Goal: Navigation & Orientation: Find specific page/section

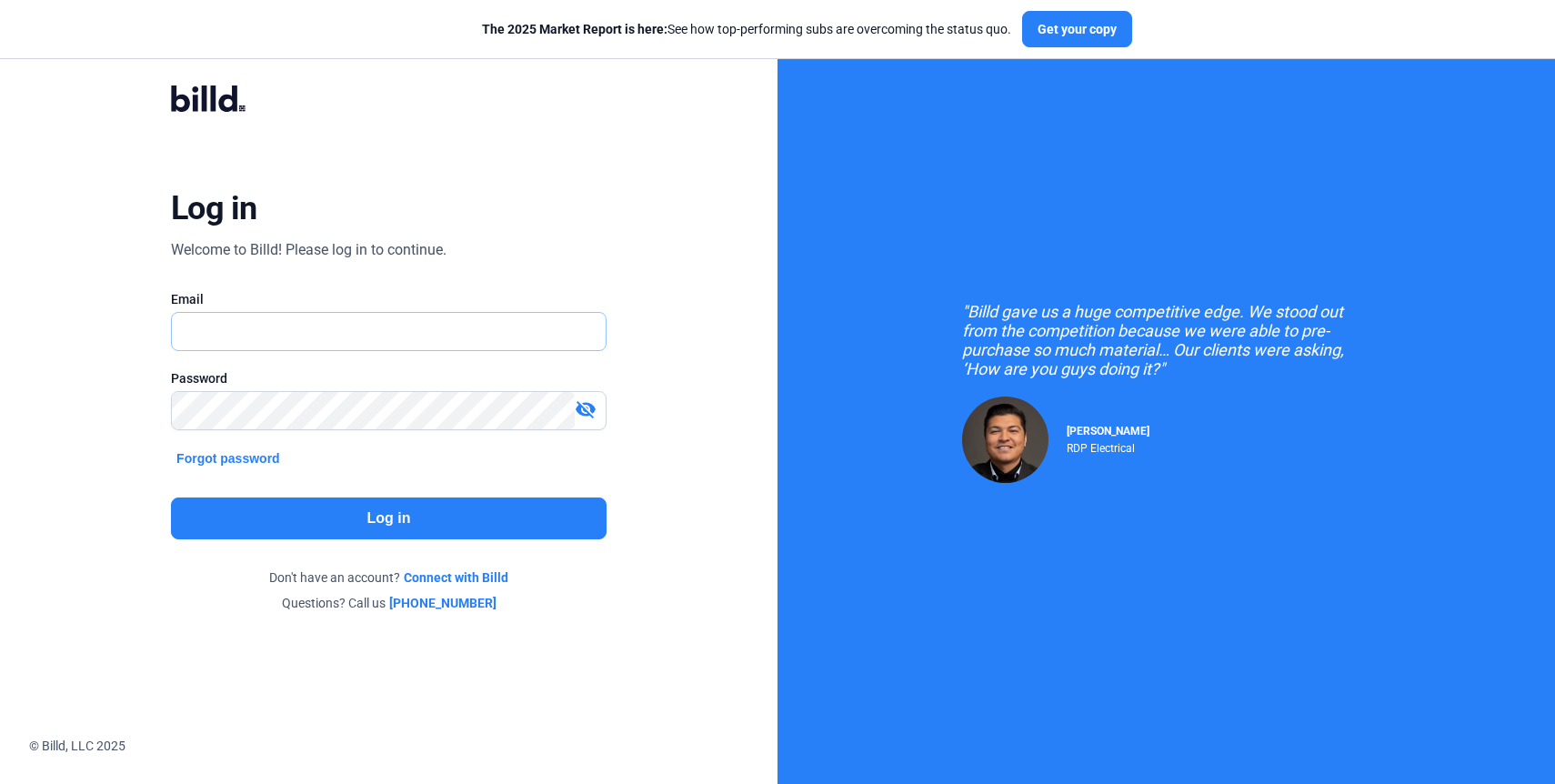
click at [303, 327] on input "text" at bounding box center [379, 331] width 414 height 37
type input "[EMAIL_ADDRESS][DOMAIN_NAME]"
click at [340, 529] on button "Log in" at bounding box center [389, 518] width 435 height 42
